Goal: Navigation & Orientation: Find specific page/section

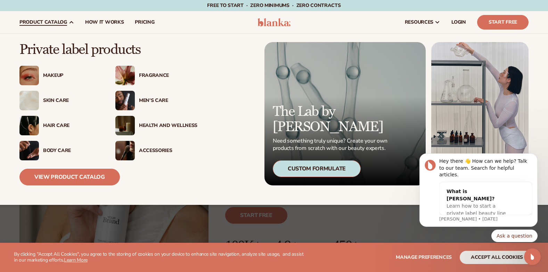
click at [162, 149] on div "Accessories" at bounding box center [168, 151] width 58 height 6
